Goal: Find specific page/section: Find specific page/section

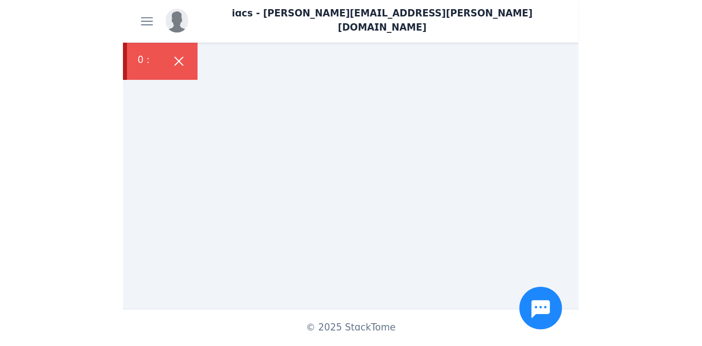
scroll to position [70, 0]
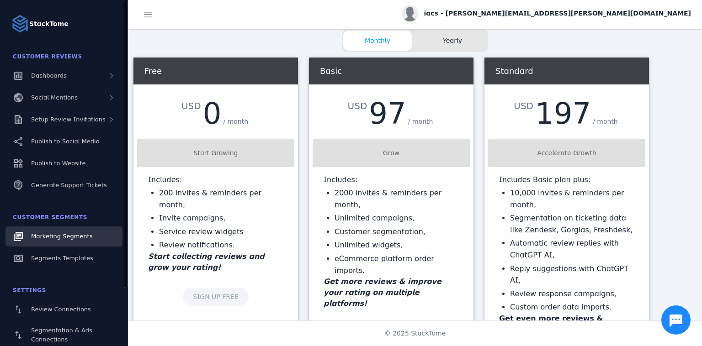
click at [82, 237] on link "Marketing Segments" at bounding box center [63, 237] width 117 height 20
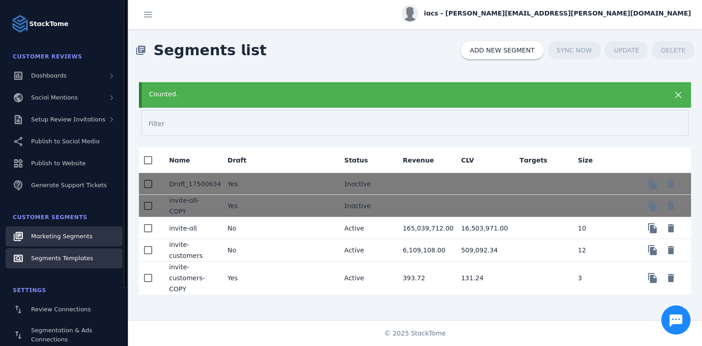
click at [74, 237] on span "Segments Templates" at bounding box center [62, 258] width 62 height 7
